Goal: Information Seeking & Learning: Learn about a topic

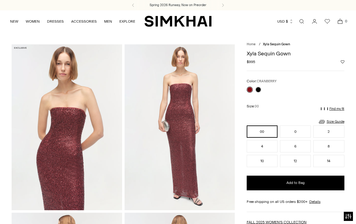
scroll to position [330, 0]
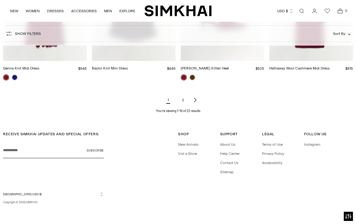
scroll to position [647, 0]
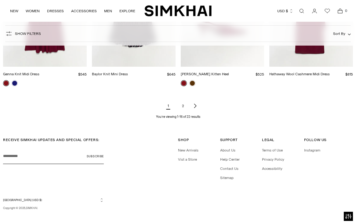
click at [182, 112] on link "2" at bounding box center [183, 106] width 12 height 12
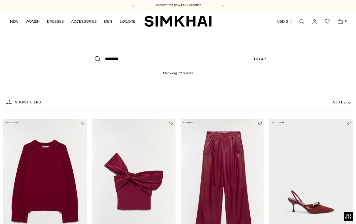
click at [355, 9] on div "Discover the new Fall Collection" at bounding box center [178, 5] width 356 height 10
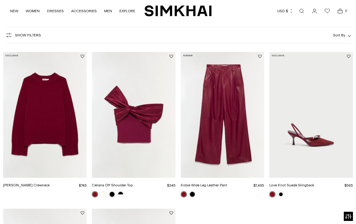
scroll to position [66, 0]
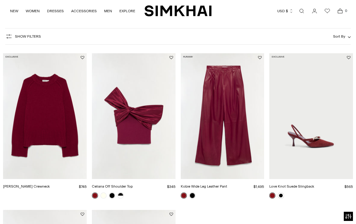
drag, startPoint x: 356, startPoint y: 90, endPoint x: 356, endPoint y: 131, distance: 40.9
click at [356, 131] on div "Availability In stock Size XS S M L XL 0 00 2 4 6 8 10 12 14 36" at bounding box center [178, 217] width 356 height 339
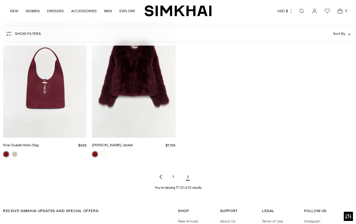
scroll to position [254, 0]
